Goal: Task Accomplishment & Management: Complete application form

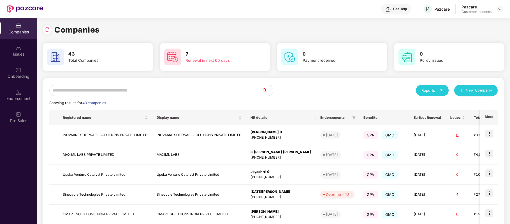
click at [138, 90] on input "text" at bounding box center [155, 90] width 212 height 11
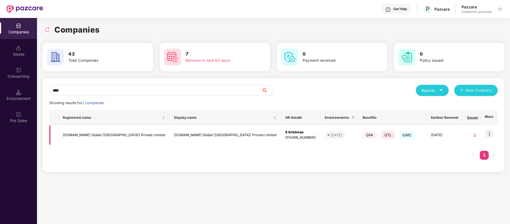
type input "****"
click at [489, 133] on img at bounding box center [490, 134] width 8 height 8
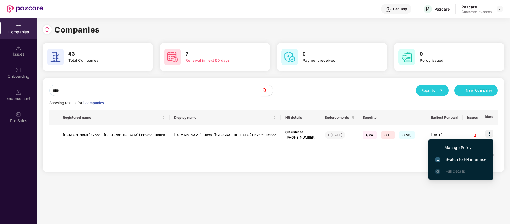
click at [471, 154] on li "Switch to HR interface" at bounding box center [461, 159] width 65 height 12
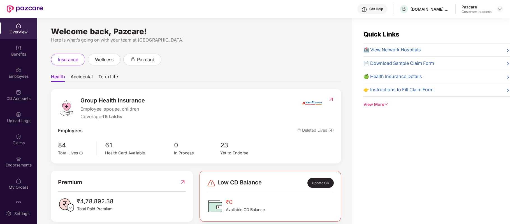
click at [17, 75] on div "Employees" at bounding box center [18, 76] width 37 height 6
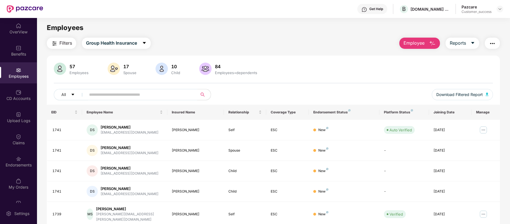
click at [167, 96] on input "text" at bounding box center [139, 94] width 101 height 8
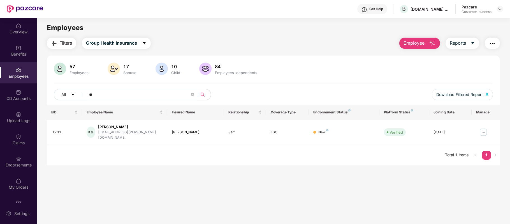
type input "*"
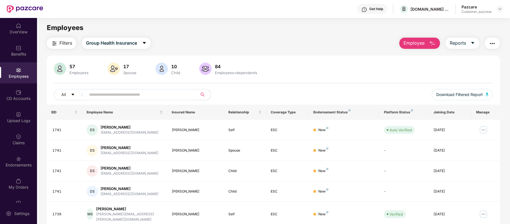
click at [423, 45] on span "Employee" at bounding box center [414, 43] width 21 height 7
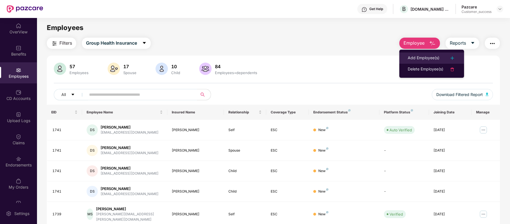
click at [418, 58] on div "Add Employee(s)" at bounding box center [424, 58] width 32 height 7
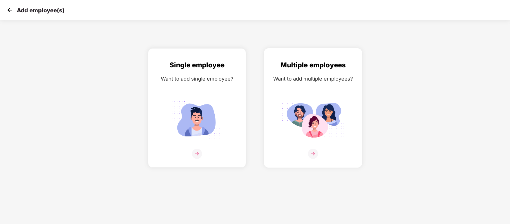
click at [314, 152] on img at bounding box center [313, 154] width 10 height 10
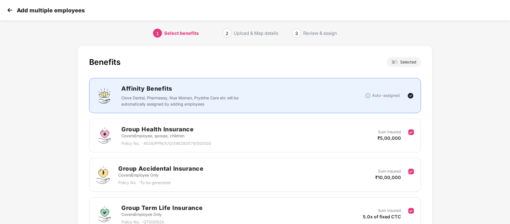
scroll to position [56, 0]
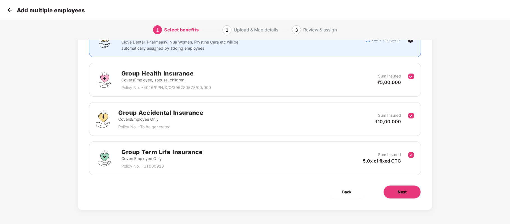
click at [405, 192] on span "Next" at bounding box center [402, 192] width 9 height 6
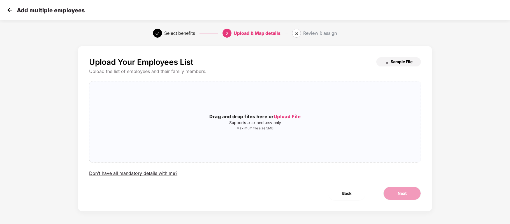
click at [393, 62] on span "Sample File" at bounding box center [402, 61] width 22 height 5
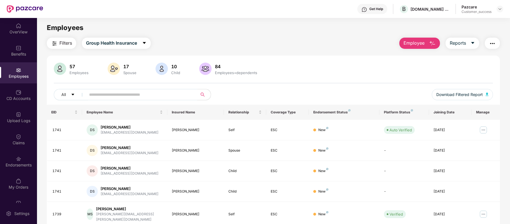
click at [128, 92] on input "text" at bounding box center [139, 94] width 101 height 8
paste input "*********"
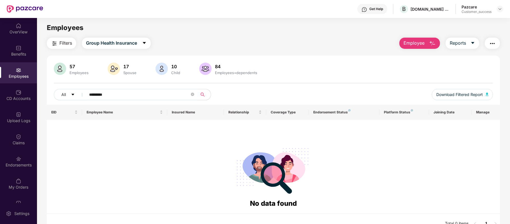
type input "*********"
click at [21, 126] on div "Upload Logs" at bounding box center [18, 117] width 37 height 21
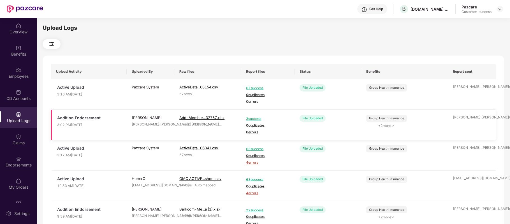
click at [256, 118] on span "3 success" at bounding box center [267, 118] width 43 height 5
click at [20, 73] on div "Employees" at bounding box center [18, 76] width 37 height 6
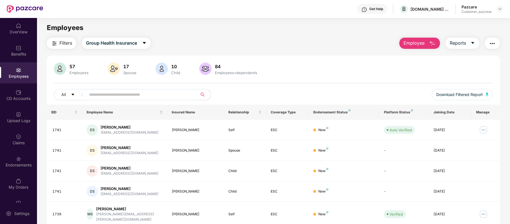
click at [415, 43] on span "Employee" at bounding box center [414, 43] width 21 height 7
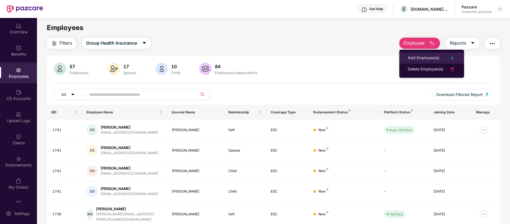
click at [414, 57] on div "Add Employee(s)" at bounding box center [424, 58] width 32 height 7
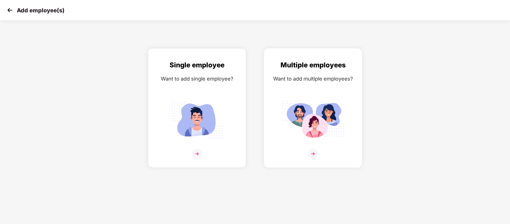
click at [313, 152] on img at bounding box center [313, 154] width 10 height 10
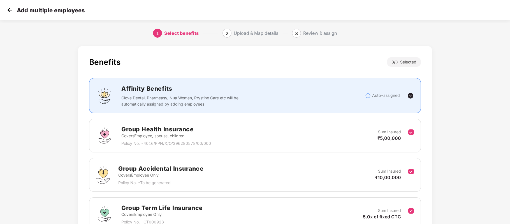
scroll to position [56, 0]
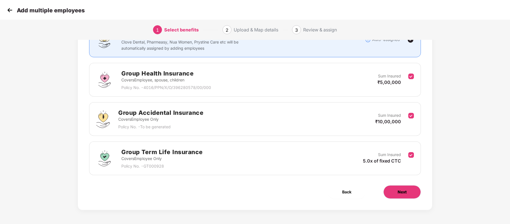
click at [406, 190] on span "Next" at bounding box center [402, 192] width 9 height 6
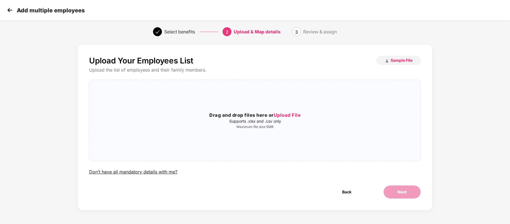
scroll to position [0, 0]
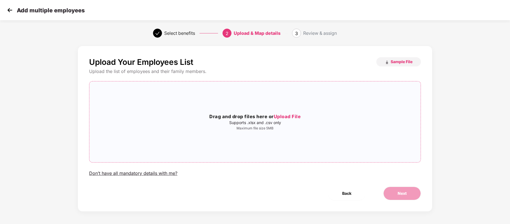
click at [291, 117] on span "Upload File" at bounding box center [287, 117] width 27 height 6
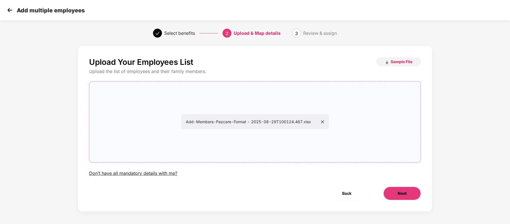
click at [394, 195] on button "Next" at bounding box center [402, 192] width 38 height 13
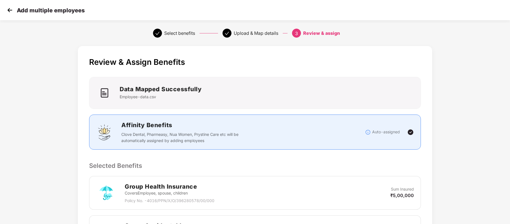
scroll to position [168, 0]
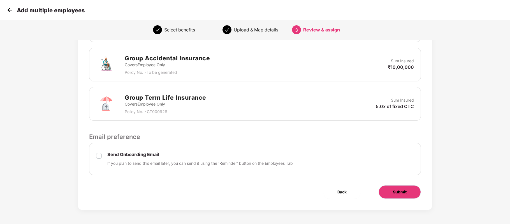
click at [391, 190] on button "Submit" at bounding box center [400, 191] width 42 height 13
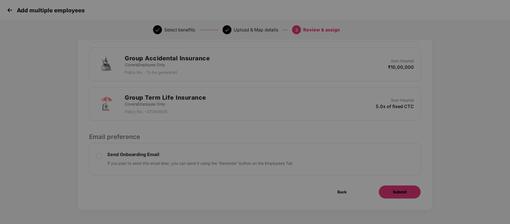
scroll to position [0, 0]
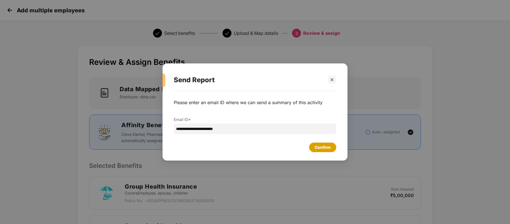
click at [329, 148] on div "Confirm" at bounding box center [323, 147] width 16 height 6
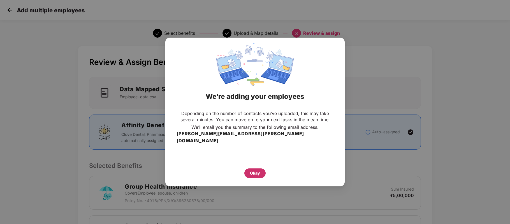
click at [257, 170] on div "Okay" at bounding box center [255, 173] width 10 height 6
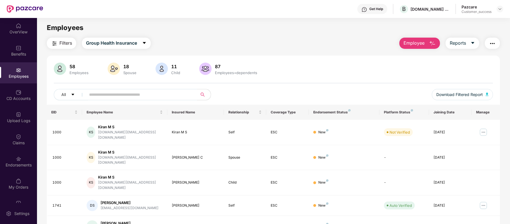
click at [479, 69] on div "58 Employees 18 Spouse 11 Child 87 Employees+dependents" at bounding box center [273, 69] width 439 height 13
